Goal: Transaction & Acquisition: Purchase product/service

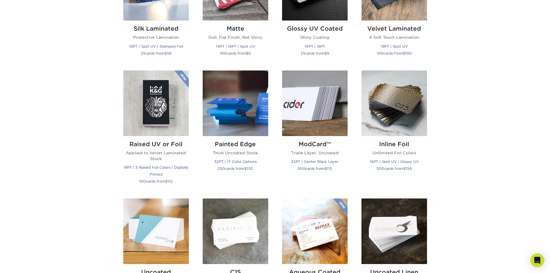
scroll to position [289, 0]
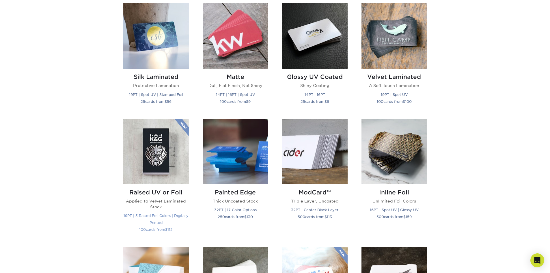
click at [148, 164] on img at bounding box center [156, 152] width 66 height 66
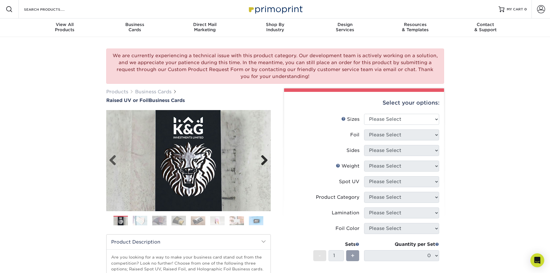
click at [267, 161] on link "Next" at bounding box center [262, 161] width 12 height 12
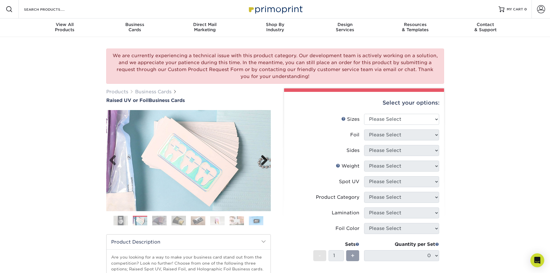
click at [267, 161] on link "Next" at bounding box center [262, 161] width 12 height 12
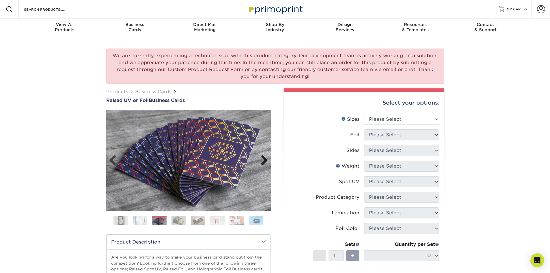
click at [267, 161] on link "Next" at bounding box center [262, 161] width 12 height 12
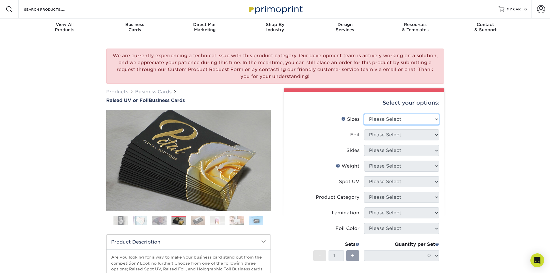
click at [386, 118] on select "Please Select 2" x 3.5" - Standard" at bounding box center [401, 119] width 75 height 11
select select "2.00x3.50"
click at [364, 114] on select "Please Select 2" x 3.5" - Standard" at bounding box center [401, 119] width 75 height 11
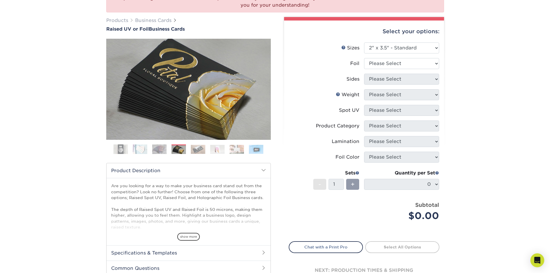
scroll to position [87, 0]
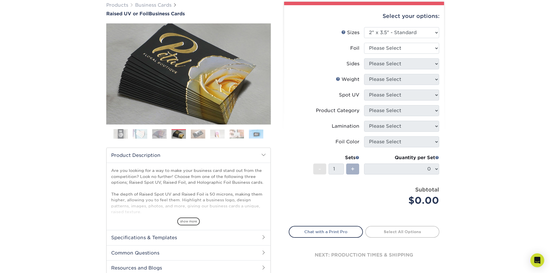
click at [351, 170] on span "+" at bounding box center [353, 169] width 4 height 9
click at [440, 168] on div "Select your options: Sizes Help Sizes Please Select 2" x 3.5" - Standard Foil P…" at bounding box center [364, 141] width 160 height 272
click at [438, 44] on select "Please Select No Yes" at bounding box center [401, 48] width 75 height 11
select select "1"
click at [364, 43] on select "Please Select No Yes" at bounding box center [401, 48] width 75 height 11
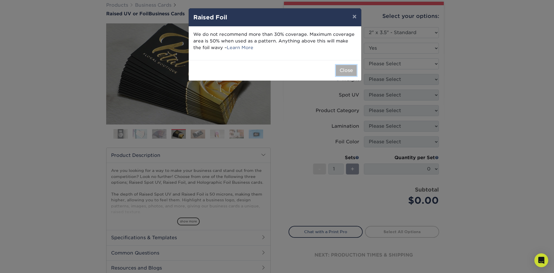
click at [351, 68] on button "Close" at bounding box center [346, 70] width 21 height 11
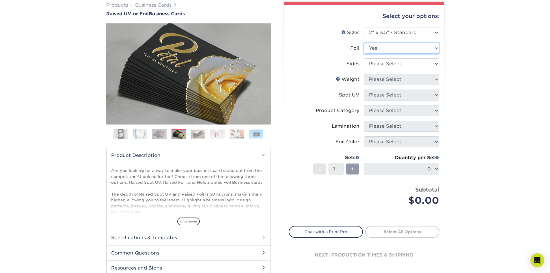
click at [424, 48] on select "Please Select No Yes" at bounding box center [401, 48] width 75 height 11
click at [352, 66] on div "Sides" at bounding box center [352, 63] width 13 height 7
click at [389, 66] on select "Please Select Print Both Sides - Foil Both Sides Print Both Sides - Foil Front …" at bounding box center [401, 63] width 75 height 11
select select "34527644-b4fd-4ffb-9092-1318eefcd9d9"
click at [364, 58] on select "Please Select Print Both Sides - Foil Both Sides Print Both Sides - Foil Front …" at bounding box center [401, 63] width 75 height 11
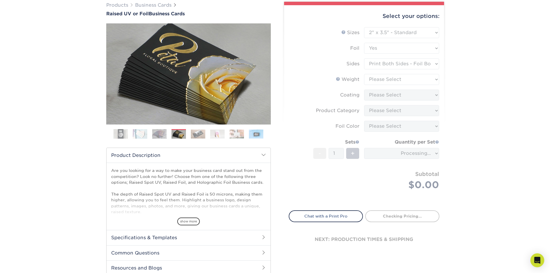
click at [390, 80] on form "Sizes Help Sizes Please Select 2" x 3.5" - Standard Foil Please Select" at bounding box center [364, 115] width 151 height 176
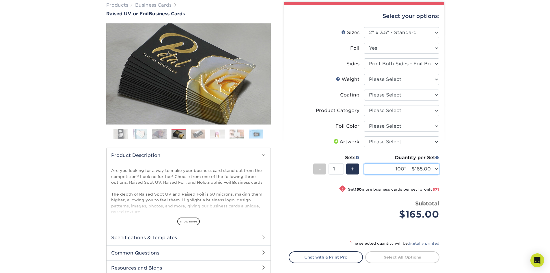
click at [423, 171] on select "100* – $165.00 250* – $236.00 500* – $319.00" at bounding box center [401, 168] width 75 height 11
click at [364, 163] on select "100* – $165.00 250* – $236.00 500* – $319.00" at bounding box center [401, 168] width 75 height 11
click at [412, 63] on select "Please Select Print Both Sides - Foil Both Sides Print Both Sides - Foil Front …" at bounding box center [401, 63] width 75 height 11
click at [391, 48] on select "Please Select No Yes" at bounding box center [401, 48] width 75 height 11
click at [333, 59] on label "Sides" at bounding box center [326, 63] width 75 height 11
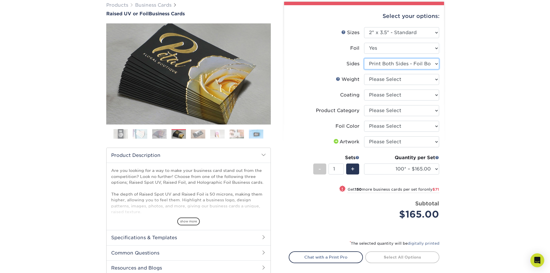
click at [378, 63] on select "Please Select Print Both Sides - Foil Both Sides Print Both Sides - Foil Front …" at bounding box center [401, 63] width 75 height 11
click at [380, 49] on select "Please Select No Yes" at bounding box center [401, 48] width 75 height 11
select select "0"
click at [364, 43] on select "Please Select No Yes" at bounding box center [401, 48] width 75 height 11
select select
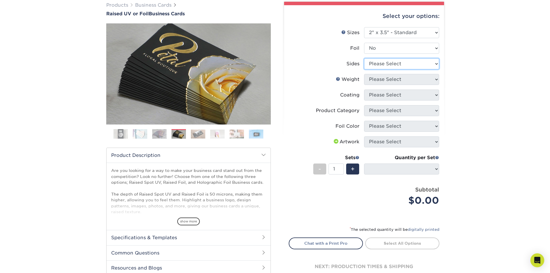
click at [383, 64] on select "Please Select Print Both Sides Print Front Only" at bounding box center [401, 63] width 75 height 11
select select "13abbda7-1d64-4f25-8bb2-c179b224825d"
click at [364, 58] on select "Please Select Print Both Sides Print Front Only" at bounding box center [401, 63] width 75 height 11
select select
click at [389, 80] on select "Please Select 16PT" at bounding box center [401, 79] width 75 height 11
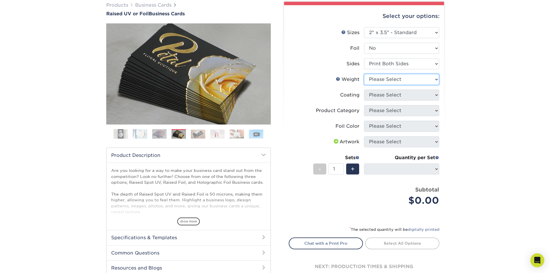
select select "16PT"
click at [364, 74] on select "Please Select 16PT" at bounding box center [401, 79] width 75 height 11
select select
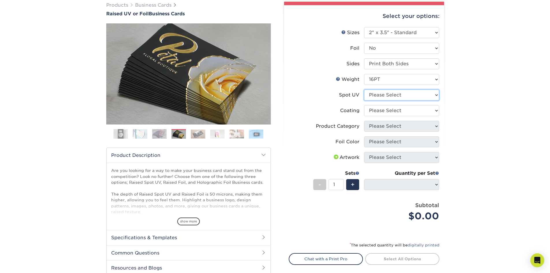
click at [405, 96] on select "Please Select No Spot UV Front Only" at bounding box center [401, 95] width 75 height 11
select select "1"
click at [364, 90] on select "Please Select No Spot UV Front Only" at bounding box center [401, 95] width 75 height 11
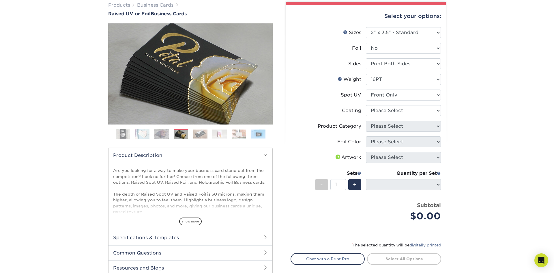
select select "-1"
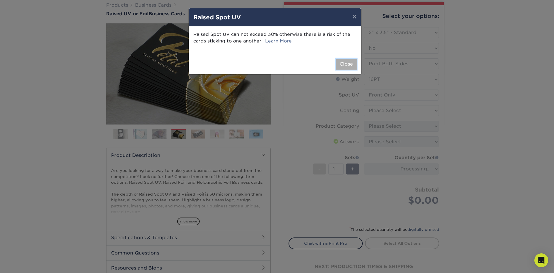
click at [352, 66] on button "Close" at bounding box center [346, 64] width 21 height 11
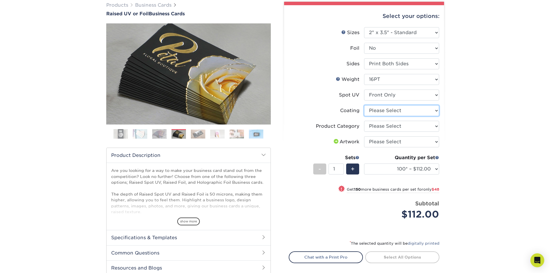
click at [406, 113] on select at bounding box center [401, 110] width 75 height 11
select select "3e7618de-abca-4bda-9f97-8b9129e913d8"
click at [364, 105] on select at bounding box center [401, 110] width 75 height 11
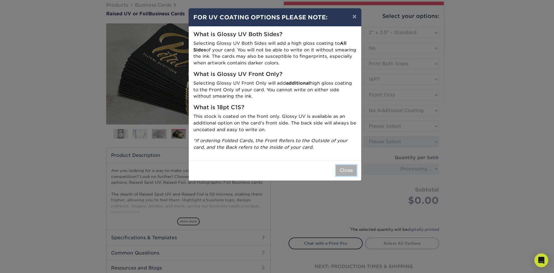
click at [350, 167] on button "Close" at bounding box center [346, 170] width 21 height 11
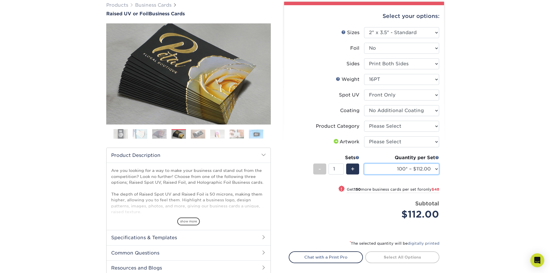
click at [433, 170] on select "100* – $112.00 250* – $160.00 500* – $216.00" at bounding box center [401, 168] width 75 height 11
drag, startPoint x: 450, startPoint y: 151, endPoint x: 446, endPoint y: 147, distance: 6.0
click at [450, 151] on div "We are currently experiencing a technical issue with this product category. Our…" at bounding box center [275, 134] width 550 height 368
click at [430, 132] on li "Product Category Please Select Business Cards" at bounding box center [364, 129] width 150 height 16
click at [428, 128] on select "Please Select Business Cards" at bounding box center [401, 126] width 75 height 11
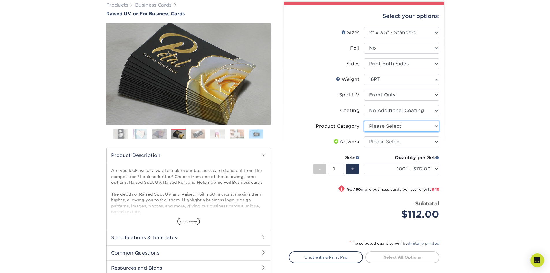
select select "3b5148f1-0588-4f88-a218-97bcfdce65c1"
click at [364, 121] on select "Please Select Business Cards" at bounding box center [401, 126] width 75 height 11
click at [406, 141] on select "Please Select I will upload files I need a design - $100" at bounding box center [401, 141] width 75 height 11
click at [364, 136] on select "Please Select I will upload files I need a design - $100" at bounding box center [401, 141] width 75 height 11
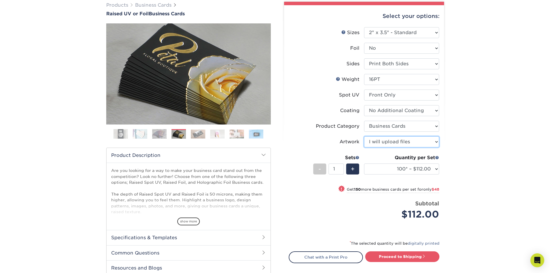
drag, startPoint x: 433, startPoint y: 141, endPoint x: 433, endPoint y: 146, distance: 4.3
click at [433, 141] on select "Please Select I will upload files I need a design - $100" at bounding box center [401, 141] width 75 height 11
select select "design"
click at [364, 136] on select "Please Select I will upload files I need a design - $100" at bounding box center [401, 141] width 75 height 11
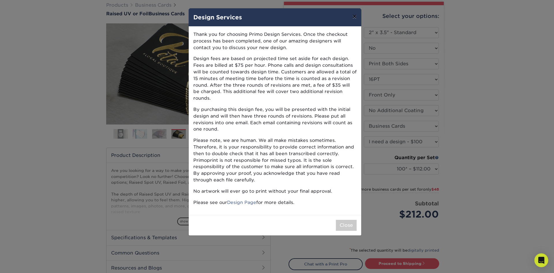
click at [352, 15] on button "×" at bounding box center [354, 16] width 13 height 16
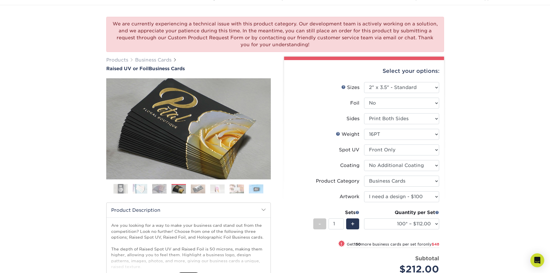
scroll to position [0, 0]
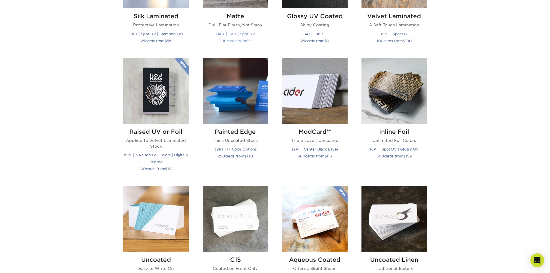
scroll to position [260, 0]
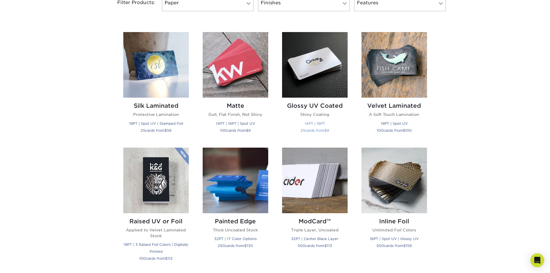
click at [295, 68] on img at bounding box center [315, 65] width 66 height 66
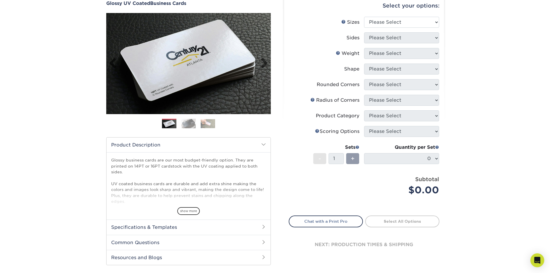
scroll to position [58, 0]
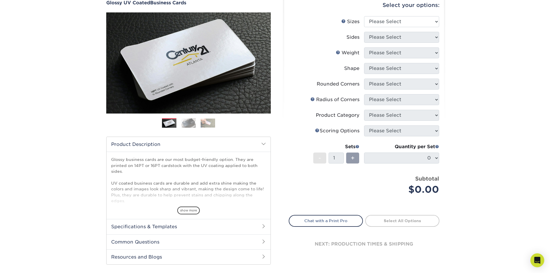
click at [186, 122] on img at bounding box center [188, 123] width 14 height 10
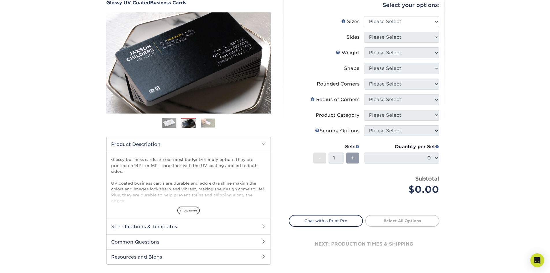
click at [207, 123] on img at bounding box center [208, 122] width 14 height 9
